Goal: Navigation & Orientation: Find specific page/section

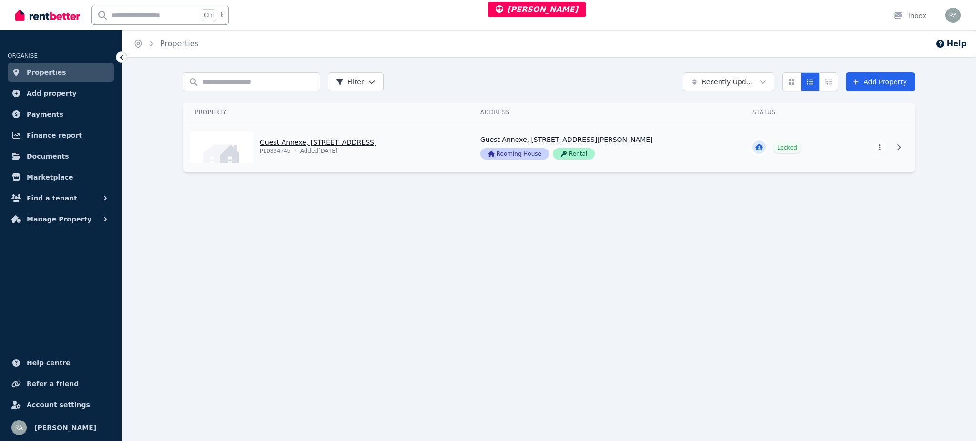
click at [398, 147] on link "View property details" at bounding box center [325, 147] width 285 height 50
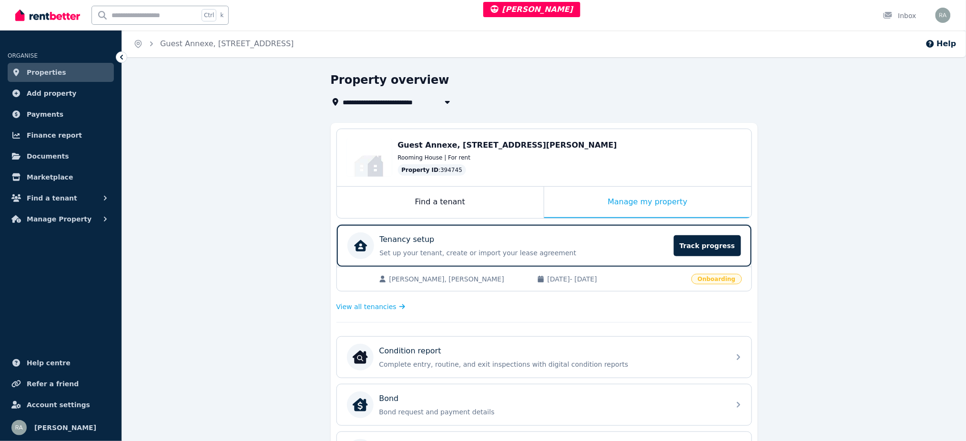
click at [383, 301] on div "View all tenancies" at bounding box center [543, 306] width 415 height 19
click at [377, 307] on span "View all tenancies" at bounding box center [366, 307] width 60 height 10
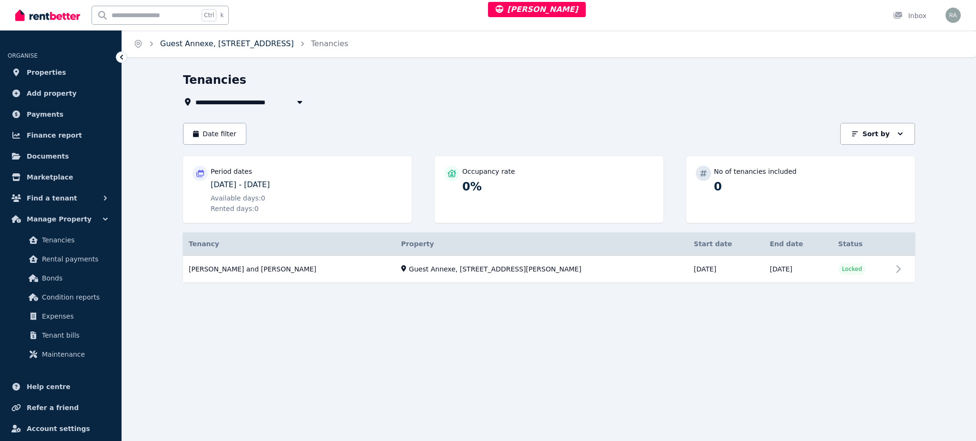
click at [209, 41] on link "Guest Annexe, 11 Armytage Way" at bounding box center [227, 43] width 134 height 9
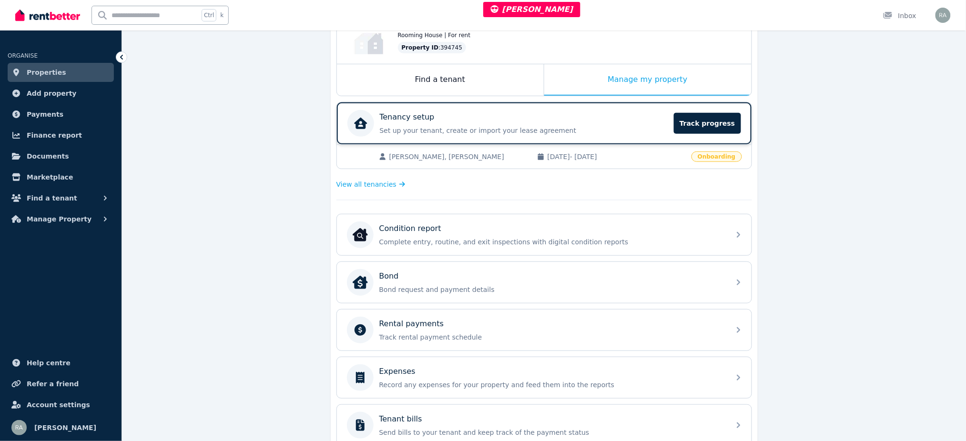
scroll to position [127, 0]
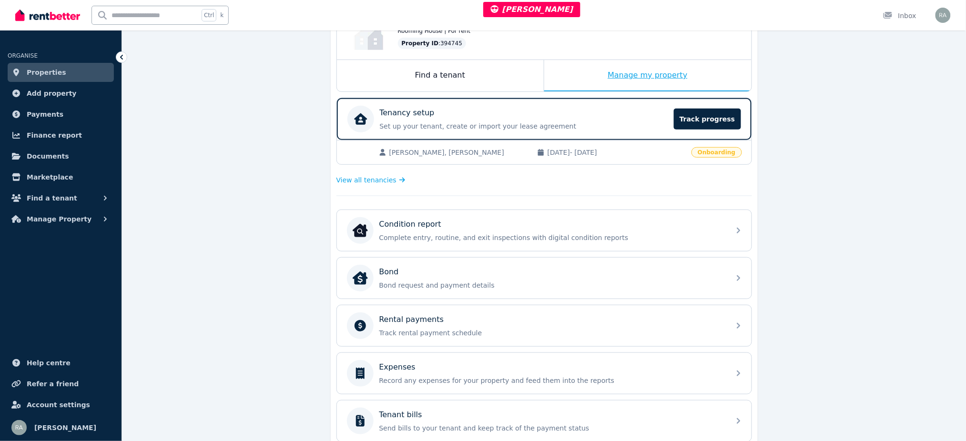
click at [561, 77] on div "Manage my property" at bounding box center [647, 75] width 207 height 31
click at [352, 187] on div "View all tenancies" at bounding box center [543, 180] width 415 height 19
click at [616, 158] on div "Rose Dove, Nicholas Dove 28/08/2025 - 19/10/2025 Onboarding" at bounding box center [544, 152] width 415 height 24
click at [344, 175] on span "View all tenancies" at bounding box center [366, 180] width 60 height 10
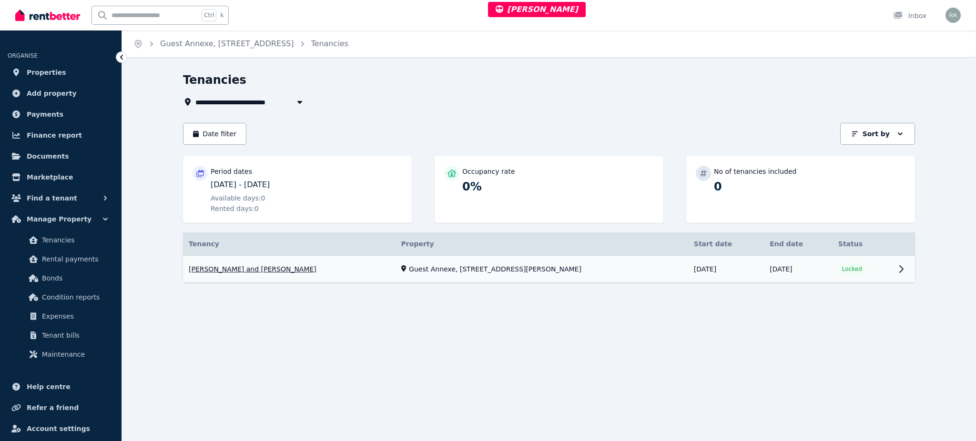
click at [314, 265] on link "View property details" at bounding box center [549, 269] width 732 height 27
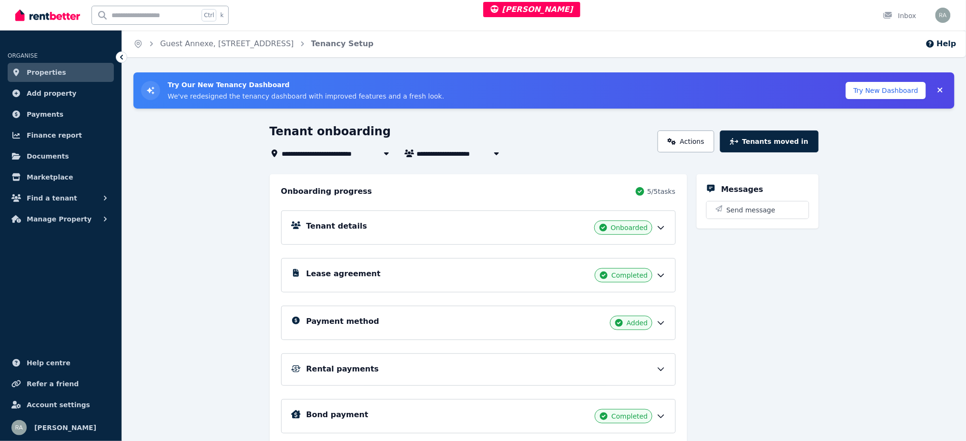
scroll to position [21, 0]
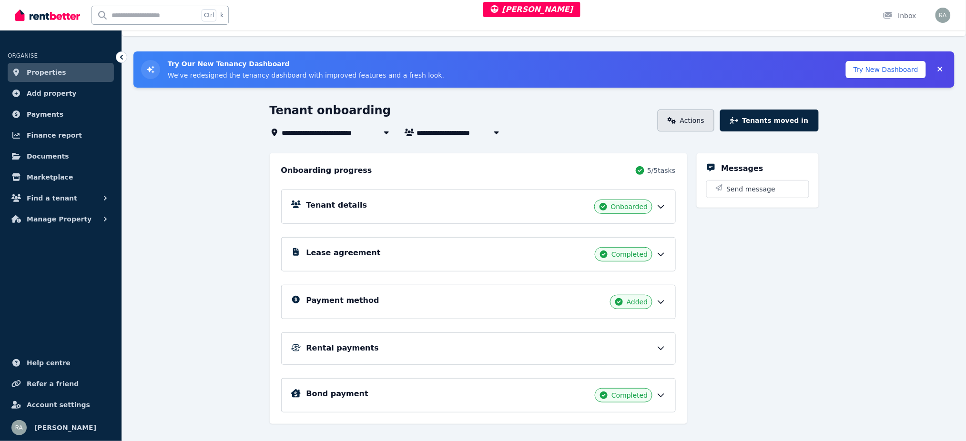
click at [681, 121] on link "Actions" at bounding box center [686, 121] width 57 height 22
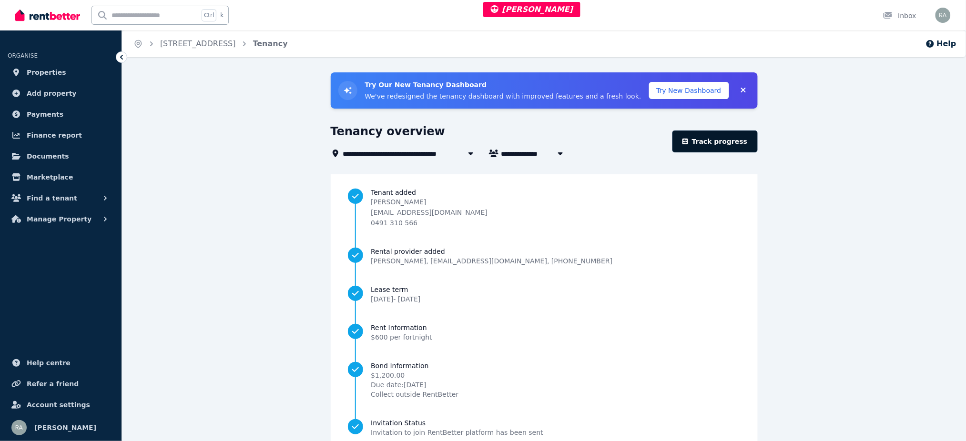
click at [739, 137] on link "Track progress" at bounding box center [714, 142] width 85 height 22
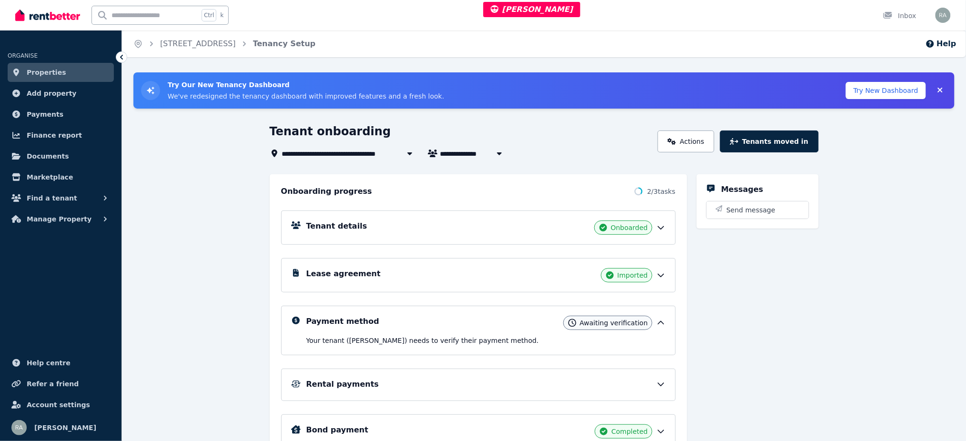
click at [361, 282] on div "Lease agreement Imported" at bounding box center [485, 275] width 359 height 14
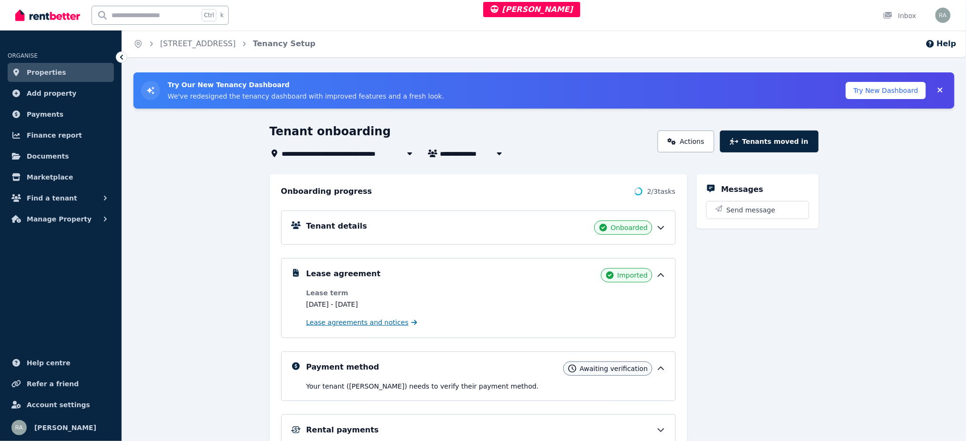
click at [341, 319] on span "Lease agreements and notices" at bounding box center [357, 323] width 102 height 10
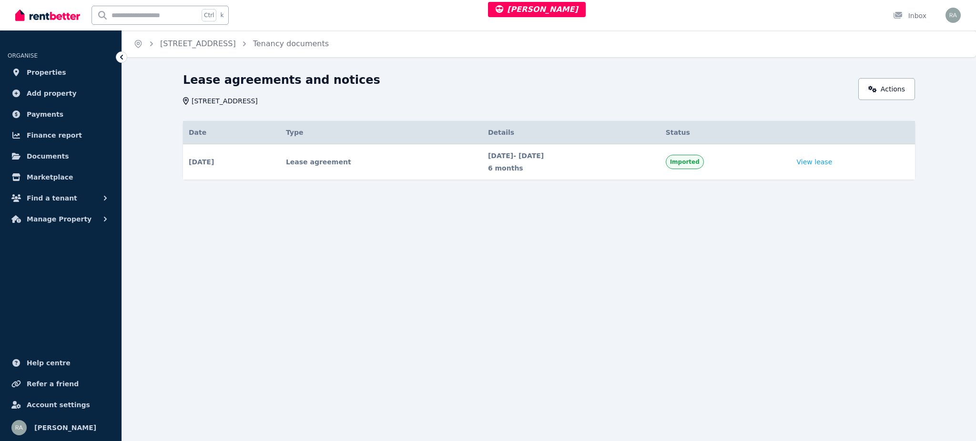
click at [766, 173] on td "Imported" at bounding box center [725, 162] width 131 height 36
click at [820, 159] on link "View lease" at bounding box center [815, 162] width 36 height 10
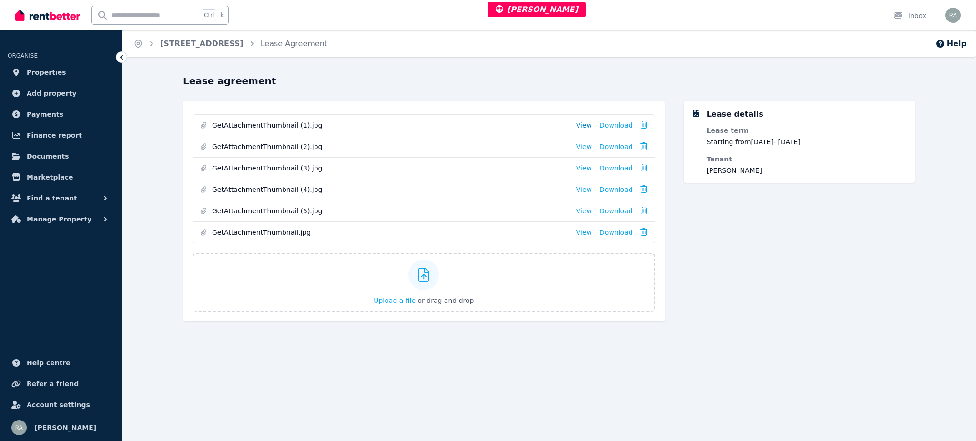
click at [589, 123] on link "View" at bounding box center [584, 126] width 16 height 10
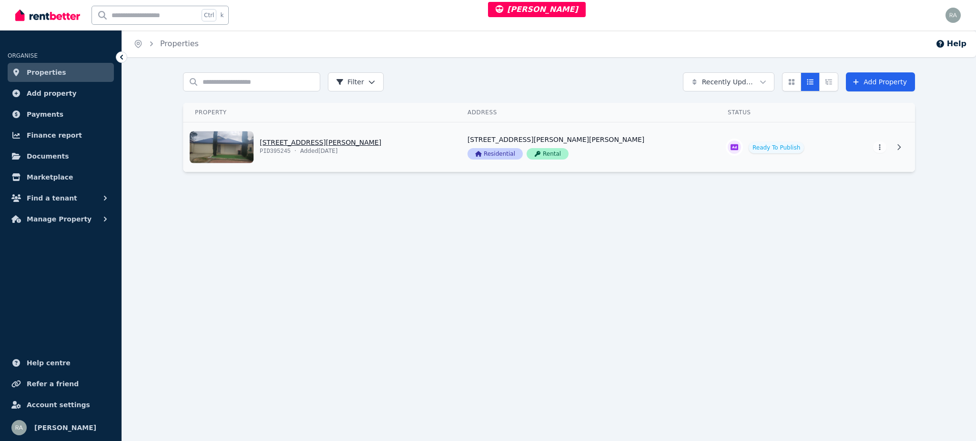
click at [427, 150] on link "View property details" at bounding box center [319, 147] width 273 height 50
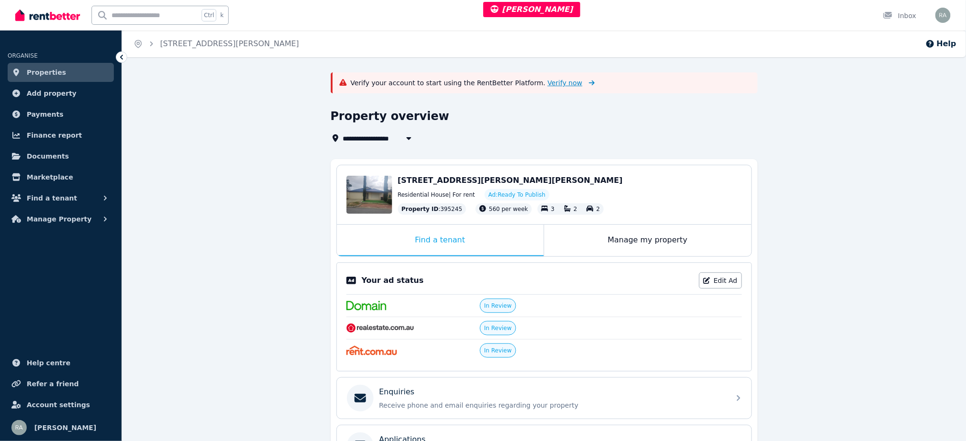
click at [547, 82] on span "Verify now" at bounding box center [564, 83] width 35 height 10
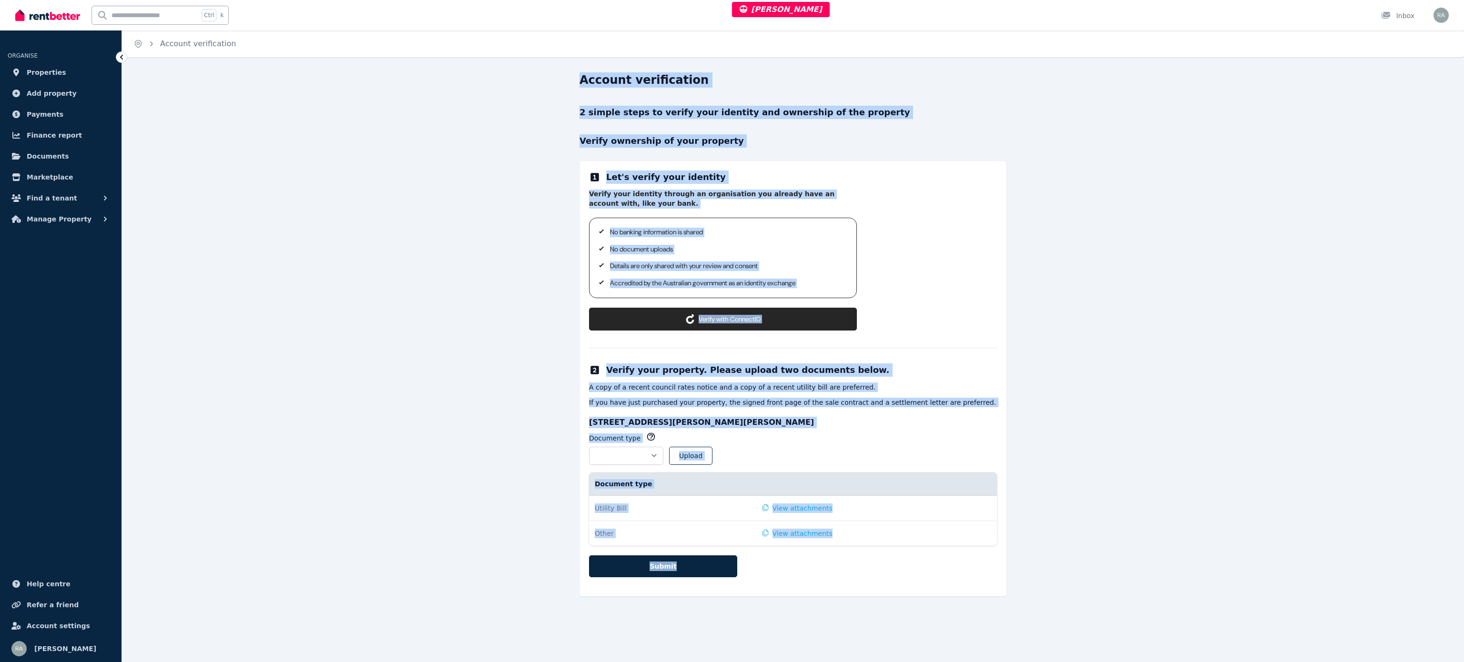
drag, startPoint x: 541, startPoint y: 61, endPoint x: 970, endPoint y: 660, distance: 736.3
click at [970, 441] on div "Home Account verification Account verification 2 simple steps to verify your id…" at bounding box center [732, 331] width 1464 height 662
click at [975, 282] on div "Account verification 2 simple steps to verify your identity and ownership of th…" at bounding box center [793, 342] width 1342 height 541
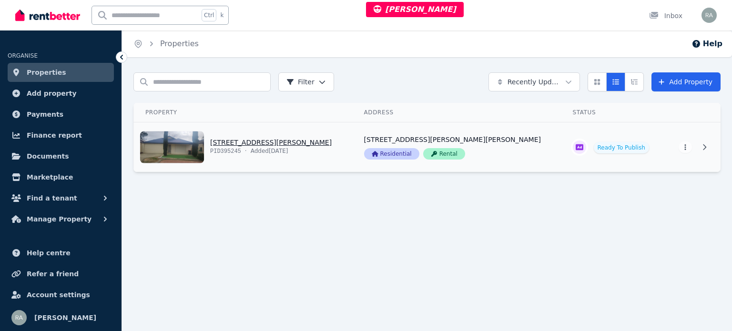
click at [352, 157] on link "View property details" at bounding box center [243, 147] width 219 height 50
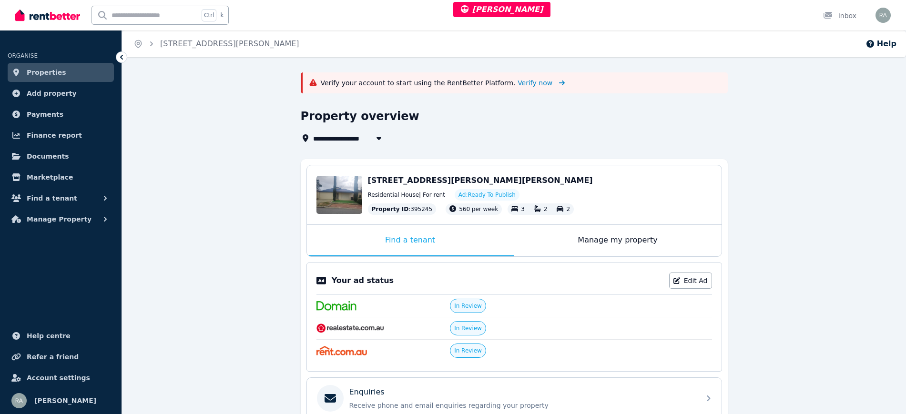
click at [517, 82] on span "Verify now" at bounding box center [534, 83] width 35 height 10
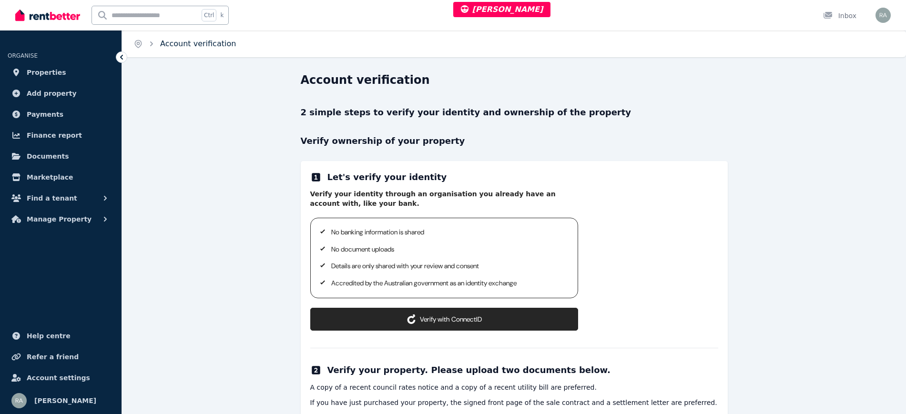
click at [177, 40] on link "Account verification" at bounding box center [198, 43] width 76 height 9
click at [84, 69] on link "Properties" at bounding box center [61, 72] width 106 height 19
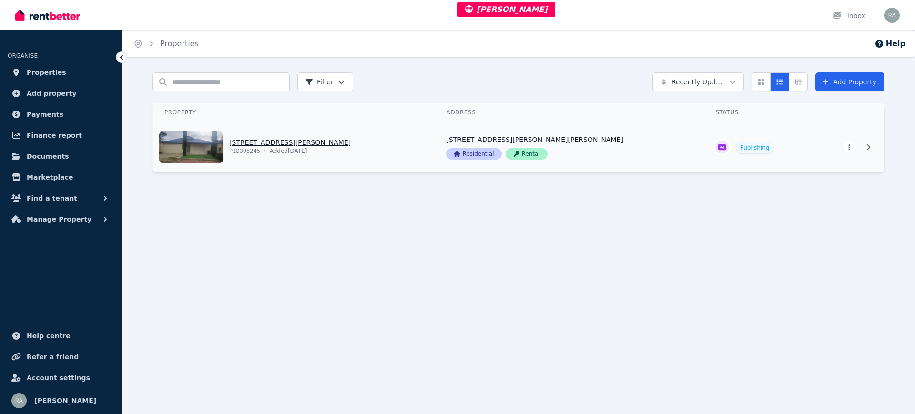
click at [417, 139] on link "View property details" at bounding box center [294, 147] width 282 height 50
